Goal: Transaction & Acquisition: Download file/media

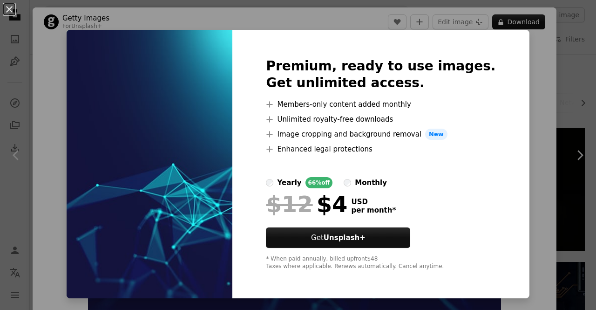
scroll to position [1117, 0]
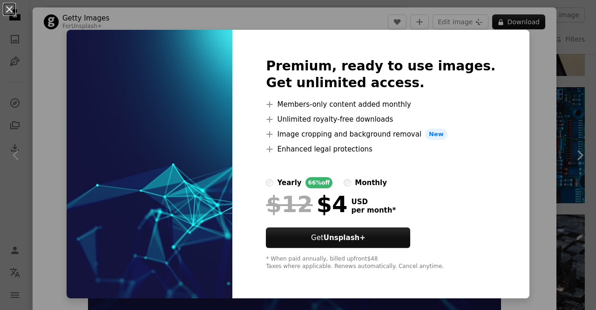
click at [506, 190] on div "An X shape Premium, ready to use images. Get unlimited access. A plus sign Memb…" at bounding box center [298, 155] width 596 height 310
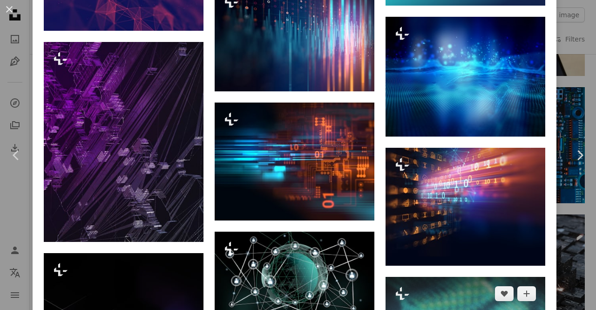
scroll to position [1815, 0]
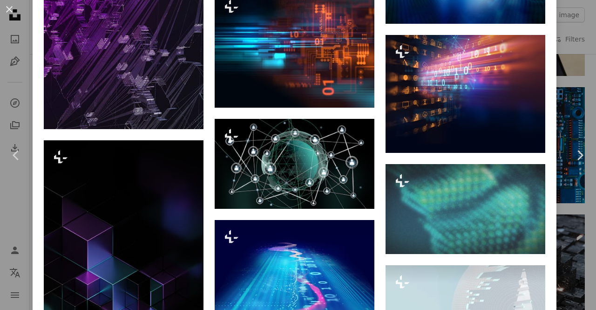
click at [0, 184] on link "Chevron left" at bounding box center [16, 154] width 33 height 89
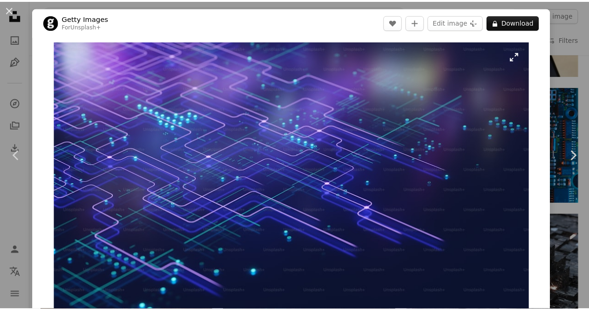
scroll to position [47, 0]
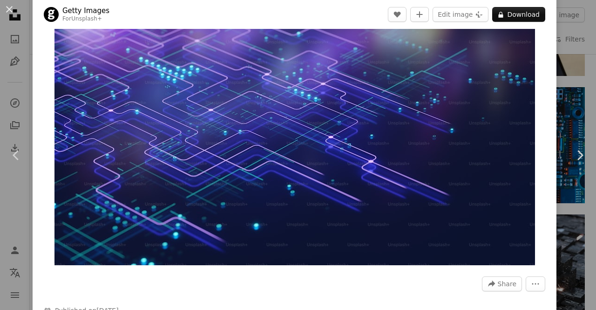
click at [8, 8] on button "An X shape" at bounding box center [9, 9] width 11 height 11
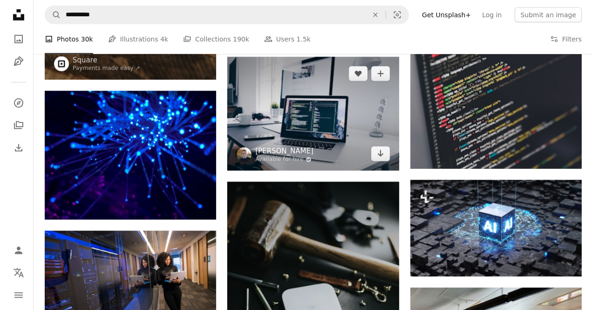
scroll to position [1350, 0]
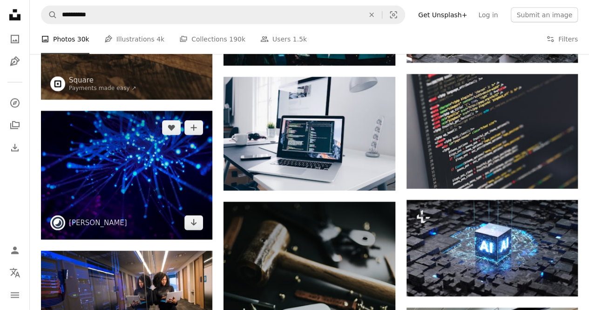
click at [173, 175] on img at bounding box center [126, 175] width 171 height 128
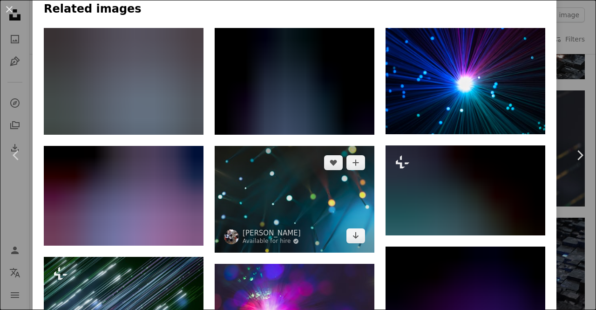
scroll to position [605, 0]
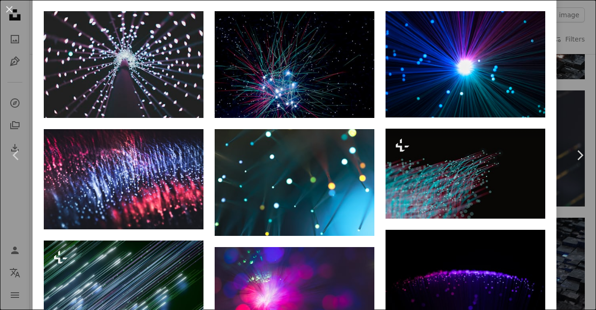
click at [595, 144] on html "**********" at bounding box center [298, 304] width 596 height 3309
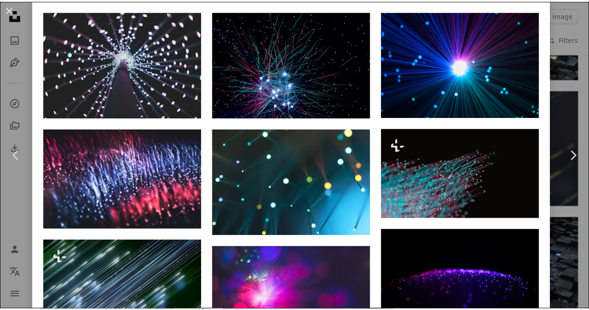
scroll to position [876, 0]
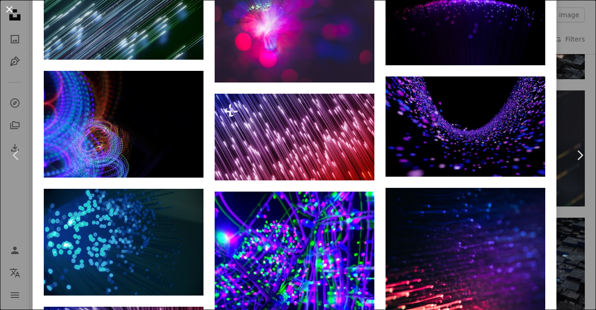
click at [11, 11] on button "An X shape" at bounding box center [9, 9] width 11 height 11
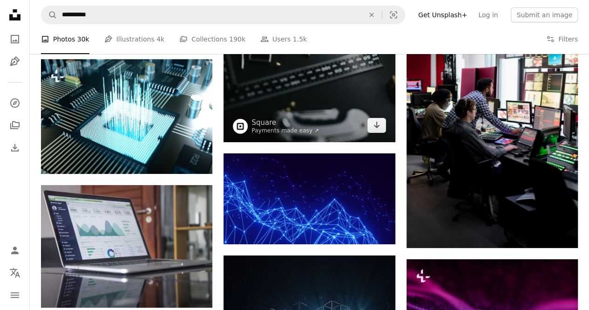
scroll to position [1722, 0]
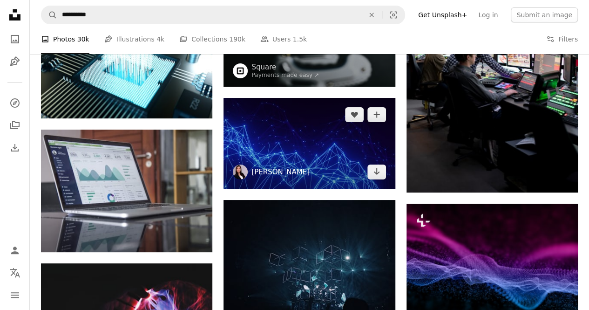
click at [295, 168] on link "[PERSON_NAME]" at bounding box center [280, 171] width 58 height 9
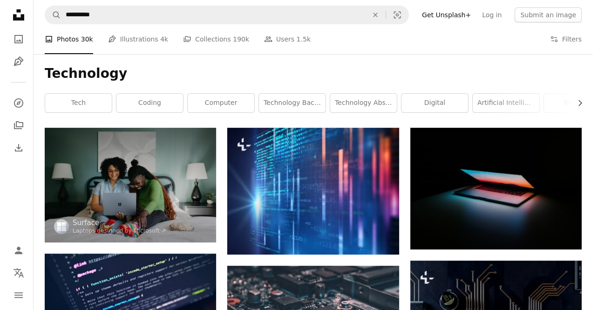
scroll to position [1722, 0]
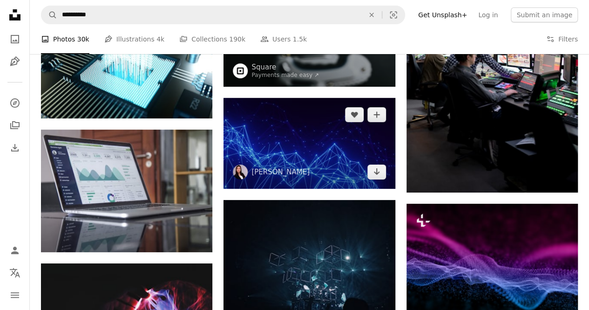
click at [353, 125] on img at bounding box center [308, 143] width 171 height 91
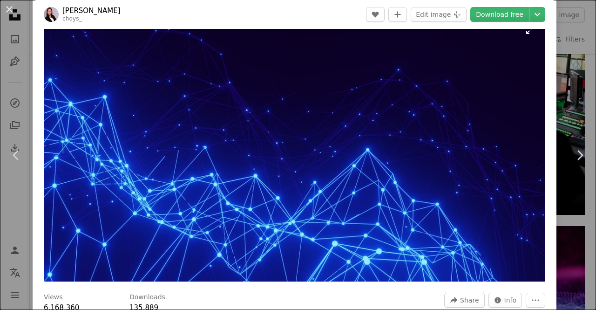
scroll to position [47, 0]
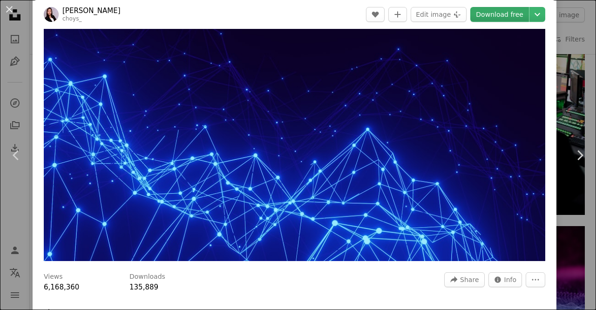
click at [495, 15] on link "Download free" at bounding box center [499, 14] width 59 height 15
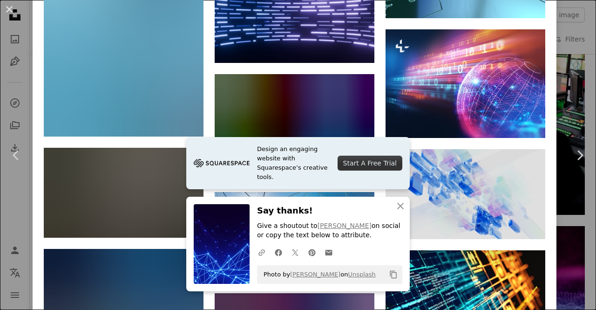
scroll to position [7060, 0]
